Goal: Task Accomplishment & Management: Use online tool/utility

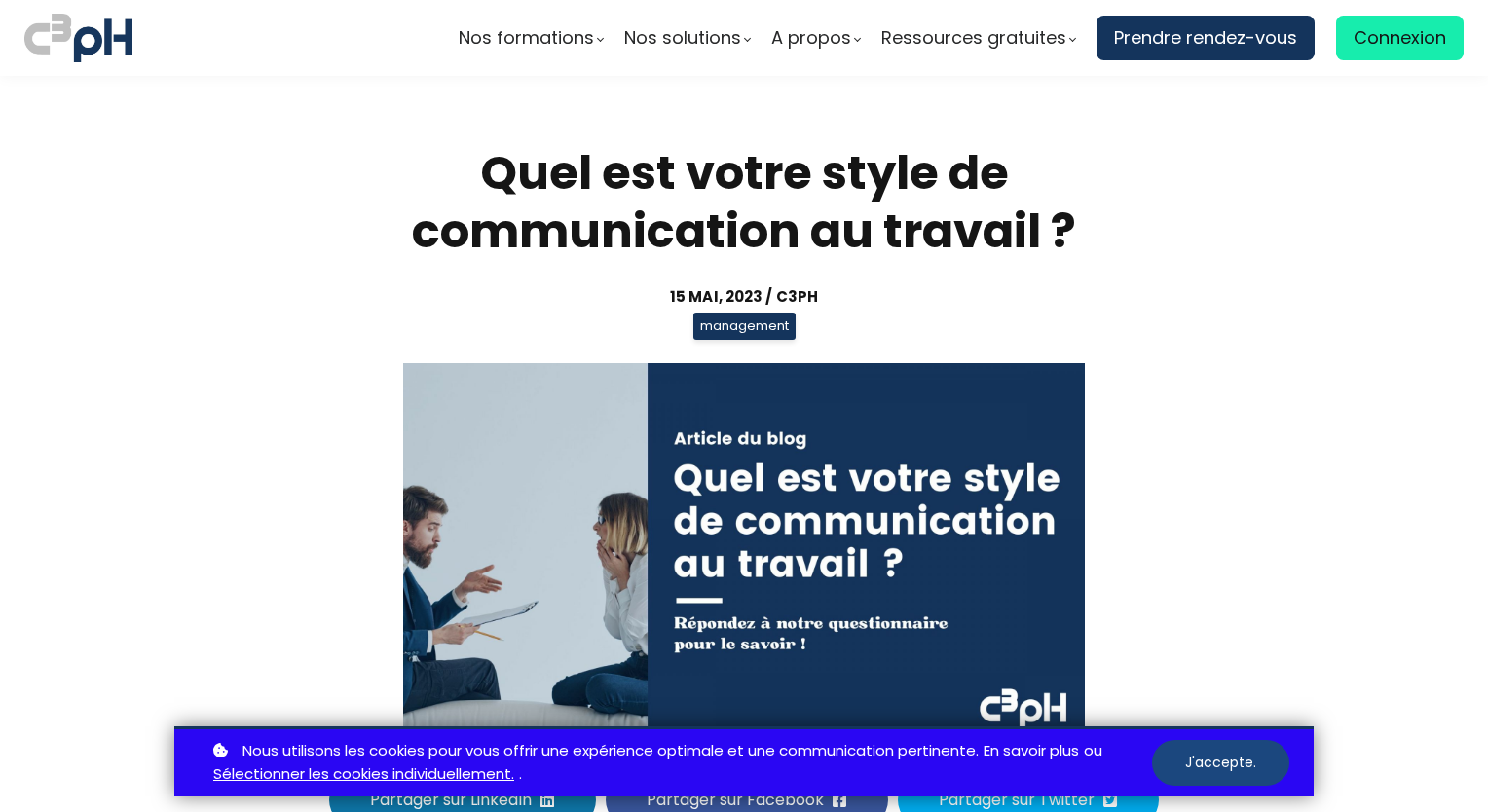
click at [1235, 769] on button "J'accepte." at bounding box center [1221, 762] width 138 height 46
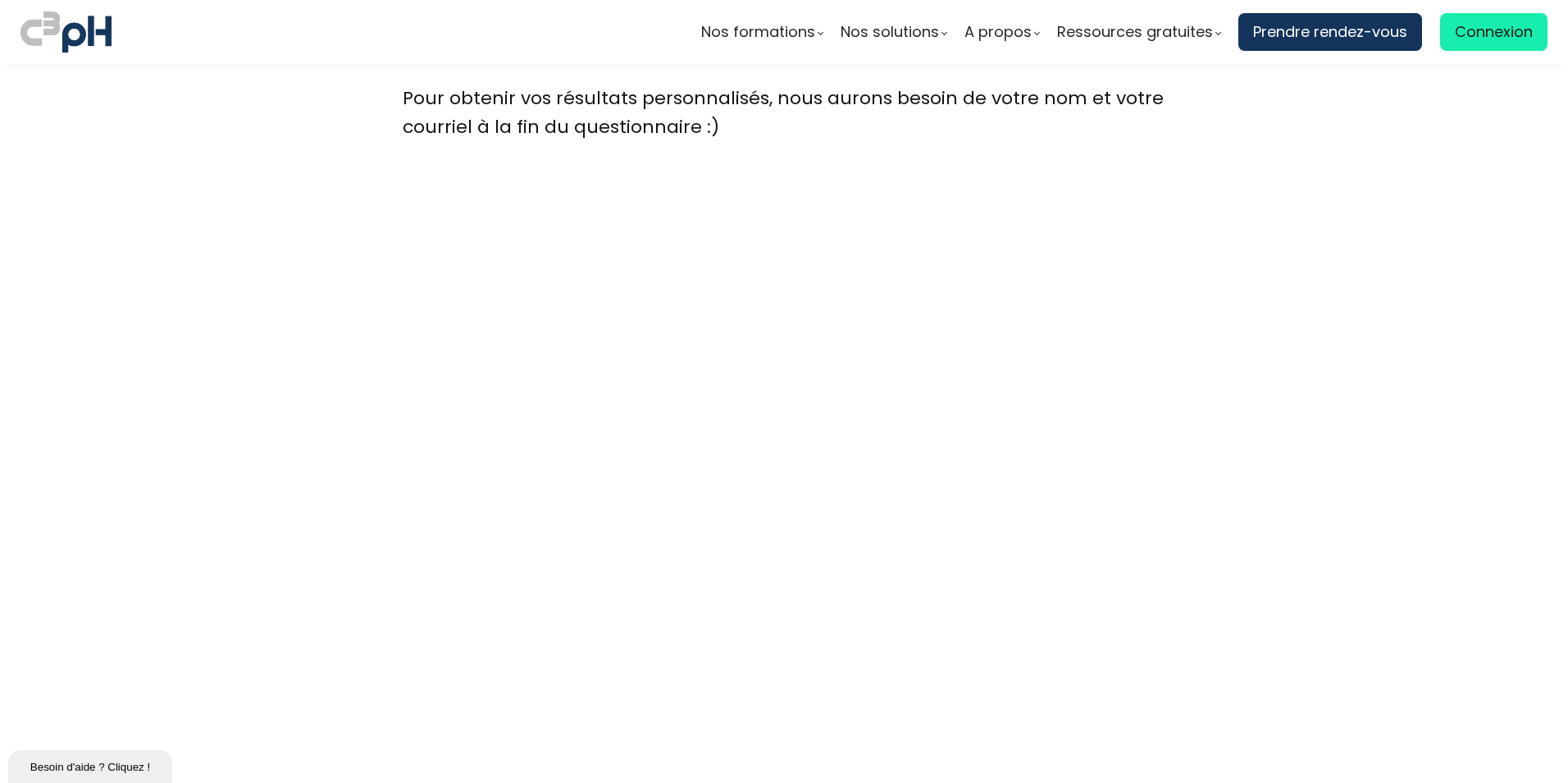
scroll to position [4426, 0]
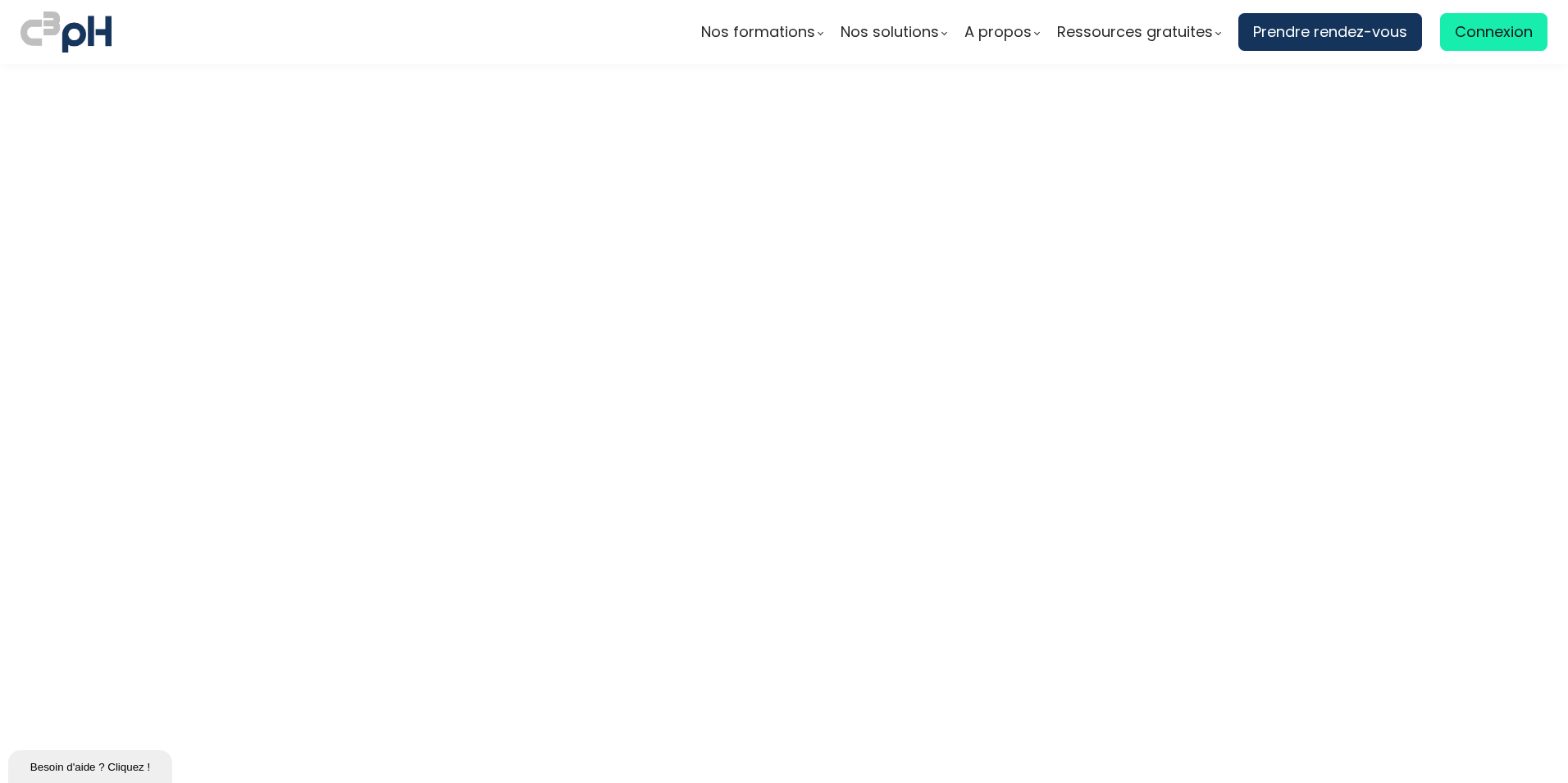
scroll to position [6149, 0]
